Goal: Information Seeking & Learning: Learn about a topic

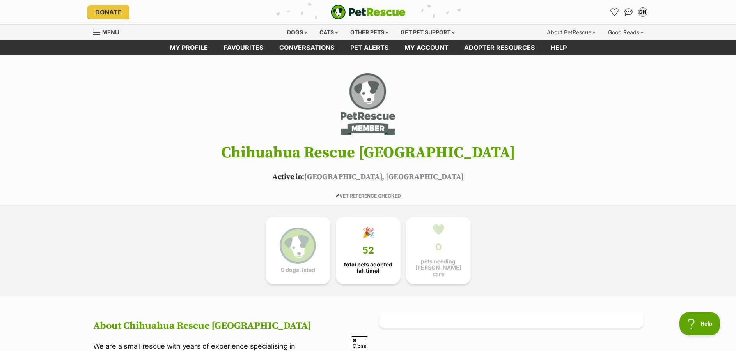
scroll to position [156, 0]
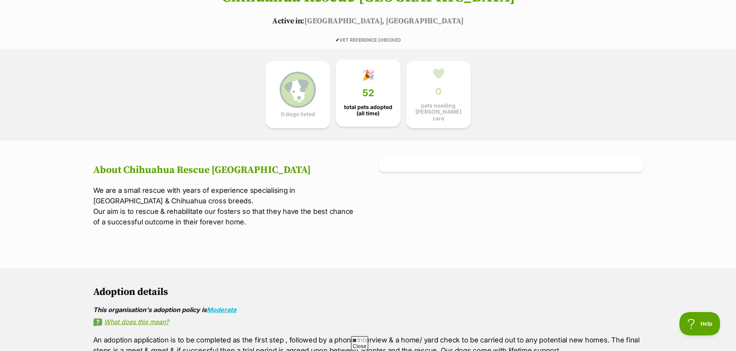
click at [344, 110] on span "total pets adopted (all time)" at bounding box center [367, 110] width 51 height 12
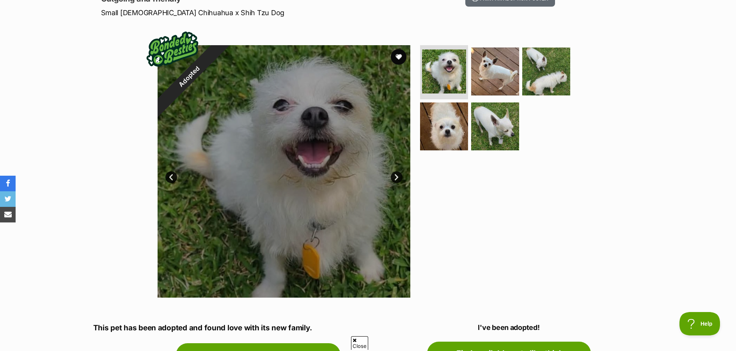
scroll to position [39, 0]
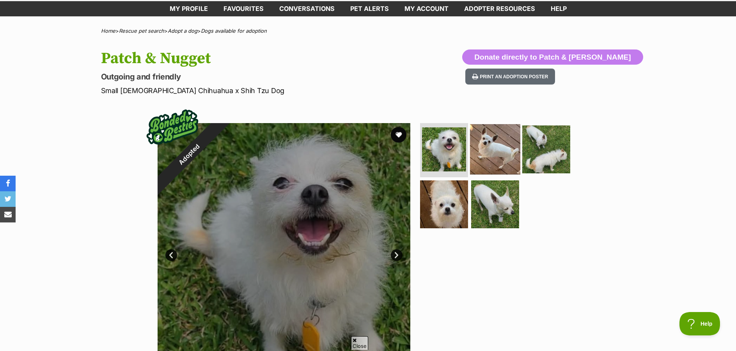
click at [490, 147] on img at bounding box center [495, 149] width 50 height 50
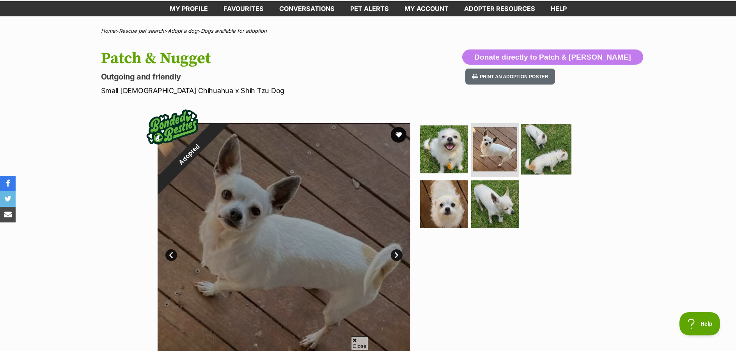
click at [536, 148] on img at bounding box center [546, 149] width 50 height 50
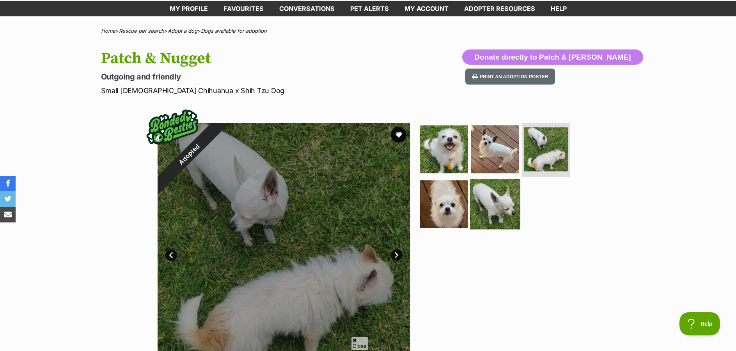
click at [477, 206] on img at bounding box center [495, 204] width 50 height 50
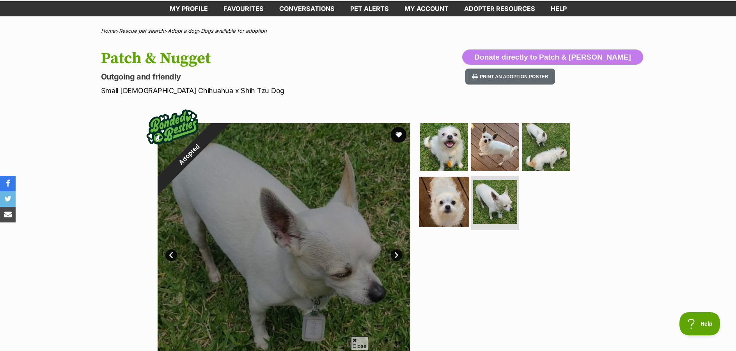
click at [443, 202] on img at bounding box center [444, 202] width 50 height 50
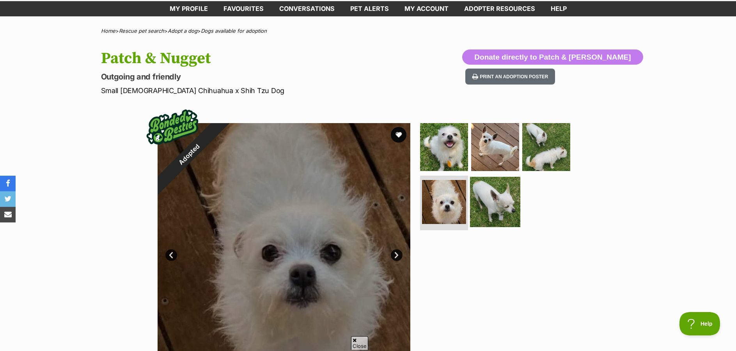
click at [508, 198] on img at bounding box center [495, 202] width 50 height 50
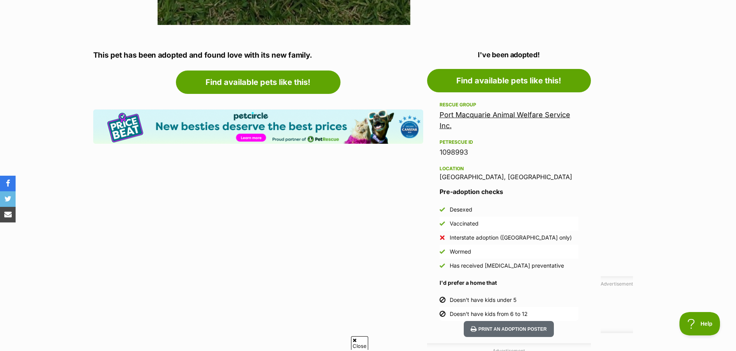
scroll to position [351, 0]
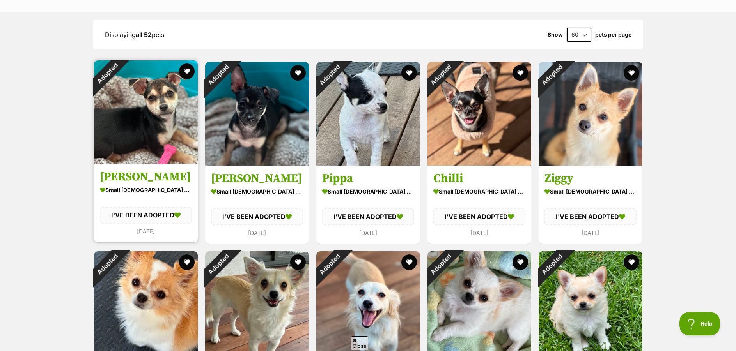
scroll to position [593, 0]
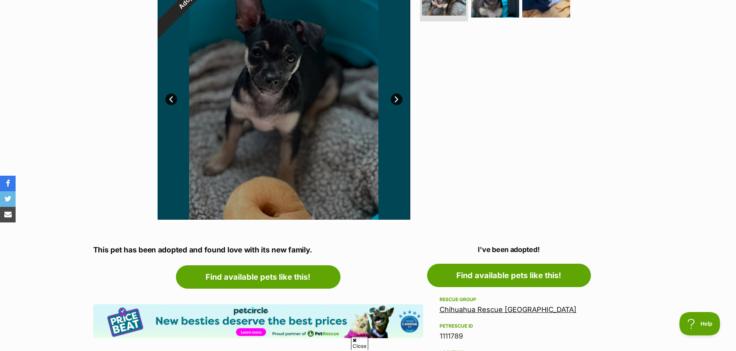
scroll to position [117, 0]
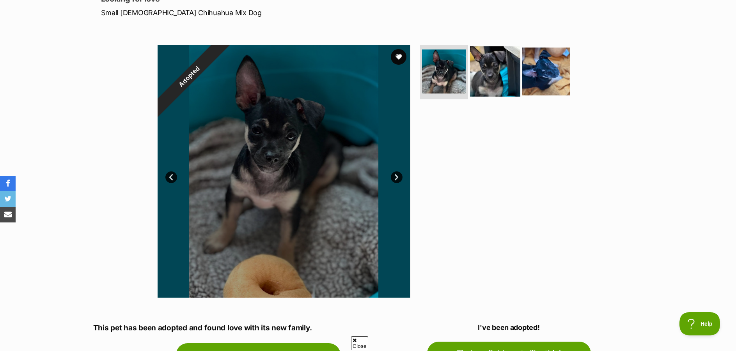
click at [486, 51] on img at bounding box center [495, 71] width 50 height 50
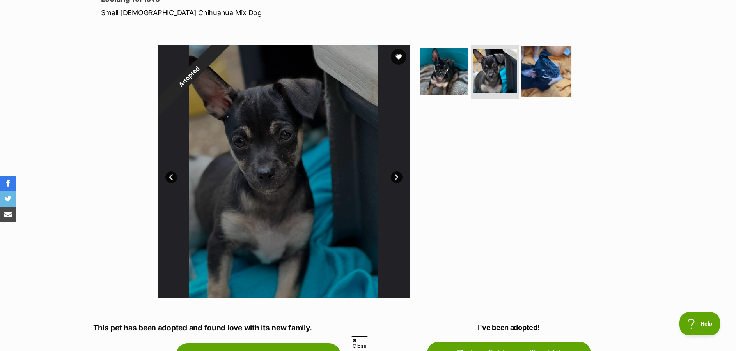
click at [542, 71] on img at bounding box center [546, 71] width 50 height 50
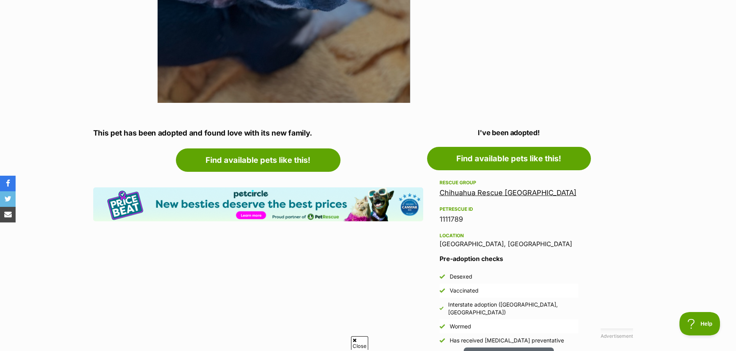
scroll to position [273, 0]
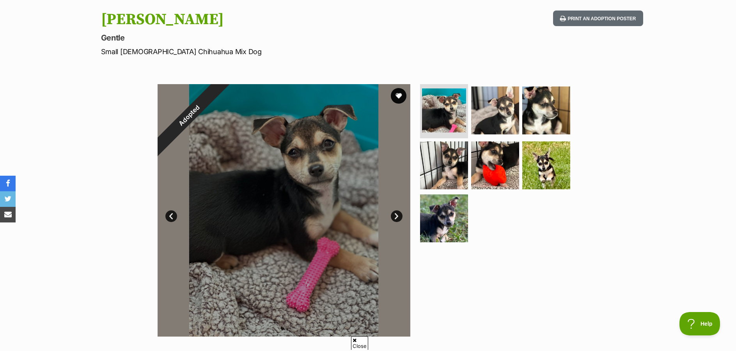
scroll to position [39, 0]
